Goal: Task Accomplishment & Management: Use online tool/utility

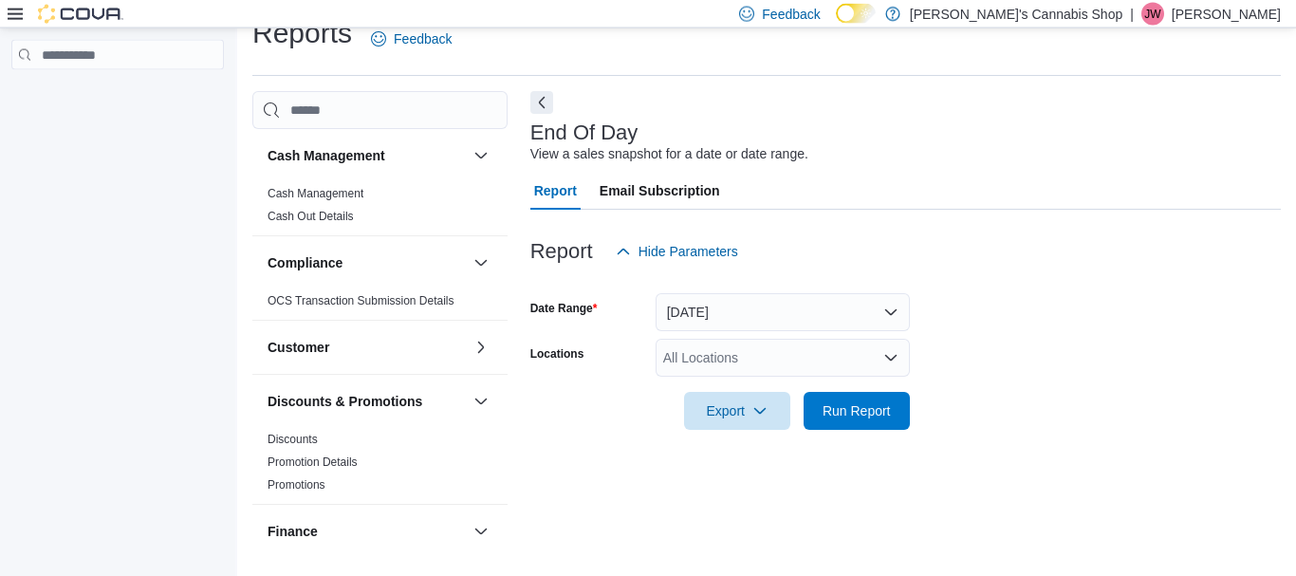
scroll to position [30, 0]
click at [731, 365] on div "All Locations" at bounding box center [782, 357] width 254 height 38
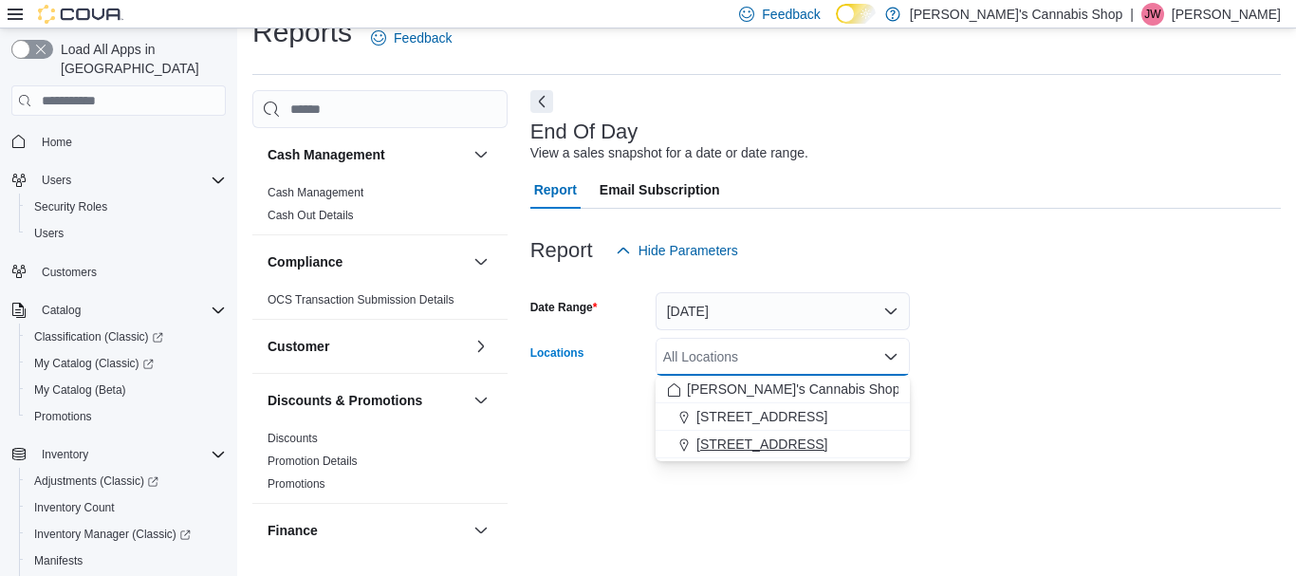
click at [761, 439] on span "[STREET_ADDRESS]" at bounding box center [761, 443] width 131 height 19
click at [1093, 292] on div at bounding box center [905, 280] width 750 height 23
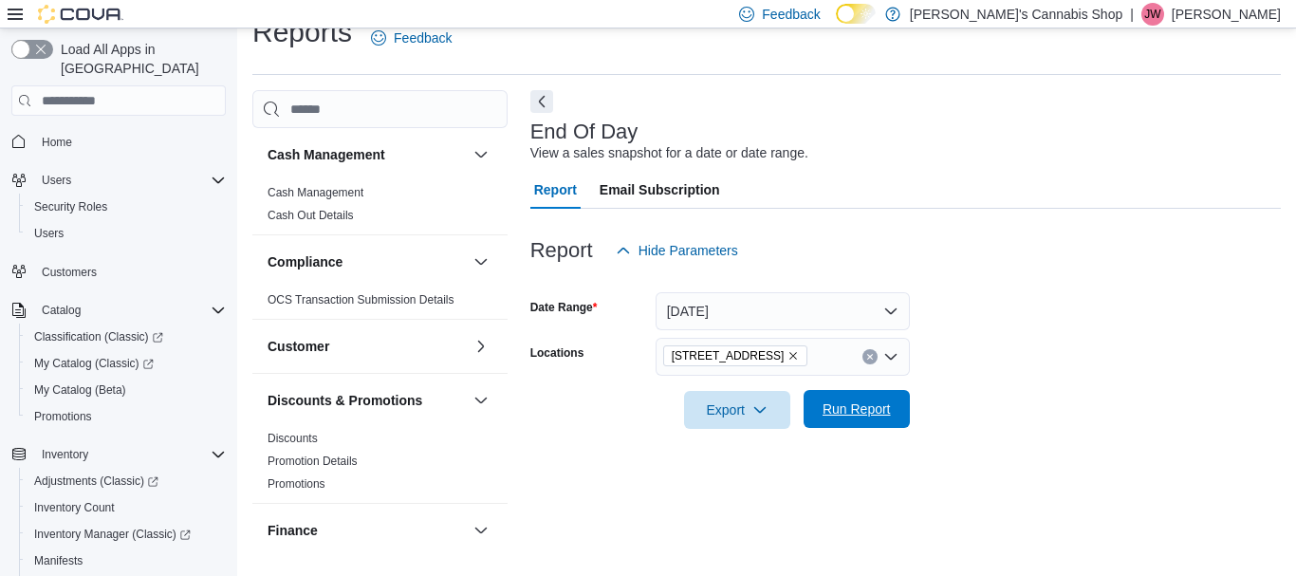
click at [838, 410] on span "Run Report" at bounding box center [856, 408] width 68 height 19
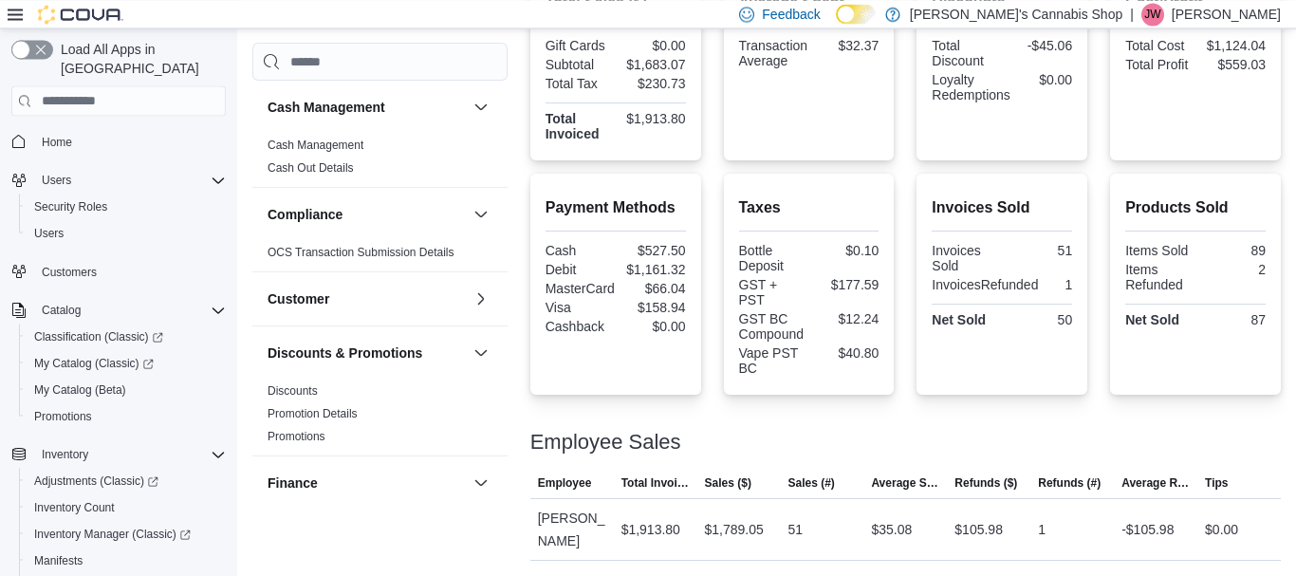
scroll to position [514, 0]
